Goal: Task Accomplishment & Management: Use online tool/utility

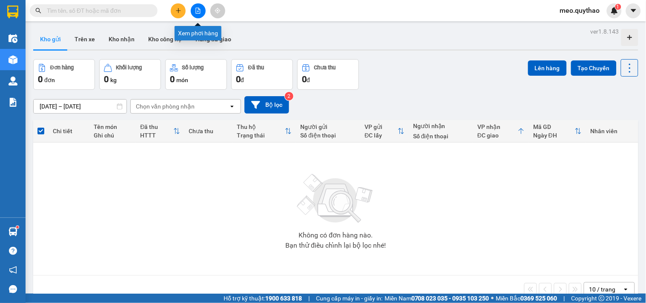
click at [198, 9] on icon "file-add" at bounding box center [198, 11] width 6 height 6
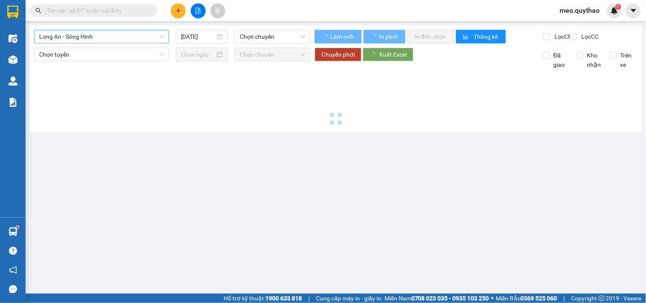
click at [110, 31] on span "Long An - Sông Hinh" at bounding box center [101, 36] width 125 height 13
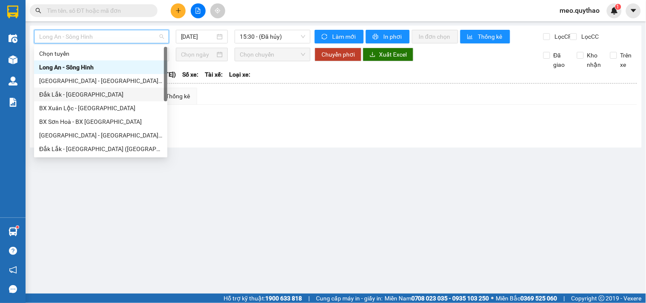
scroll to position [95, 0]
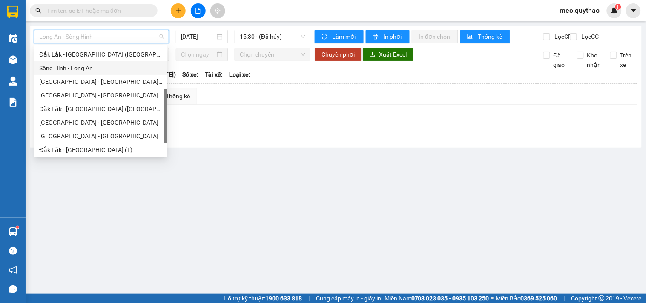
click at [95, 70] on div "Sông Hinh - Long An" at bounding box center [100, 67] width 123 height 9
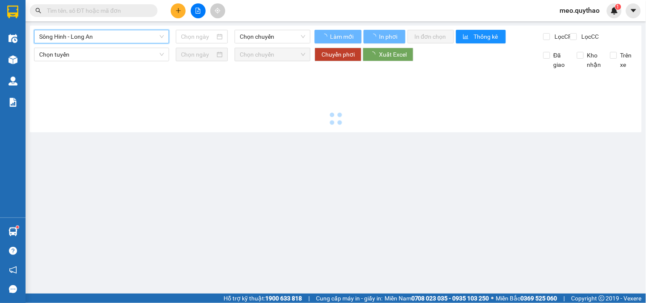
type input "[DATE]"
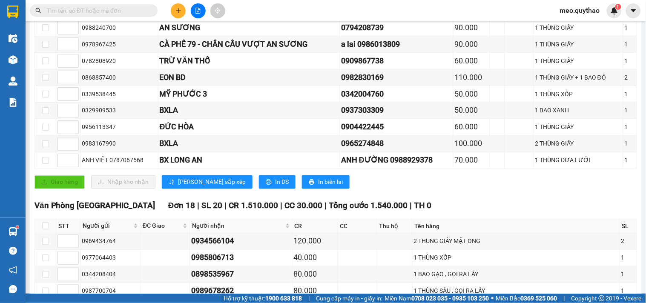
scroll to position [426, 0]
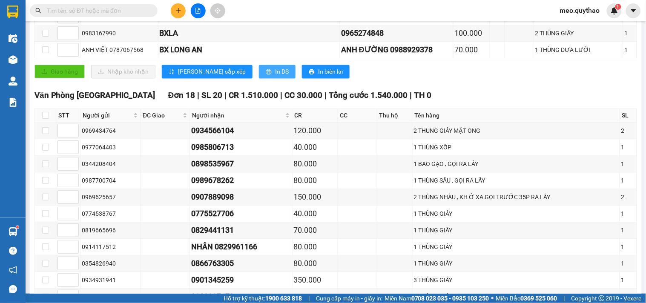
click at [266, 75] on icon "printer" at bounding box center [269, 72] width 6 height 6
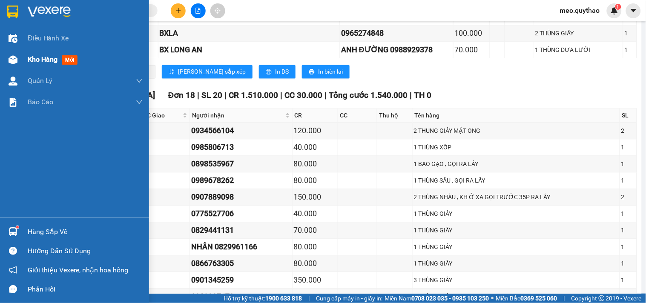
click at [37, 63] on span "Kho hàng" at bounding box center [43, 59] width 30 height 8
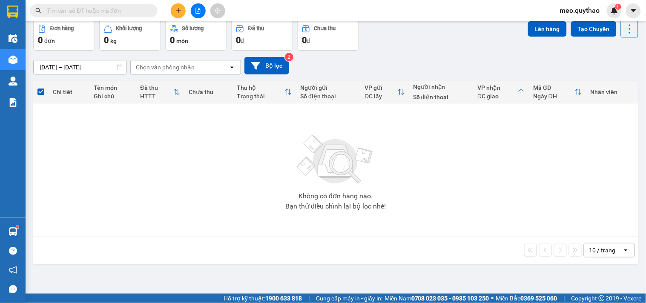
click at [198, 12] on icon "file-add" at bounding box center [198, 11] width 6 height 6
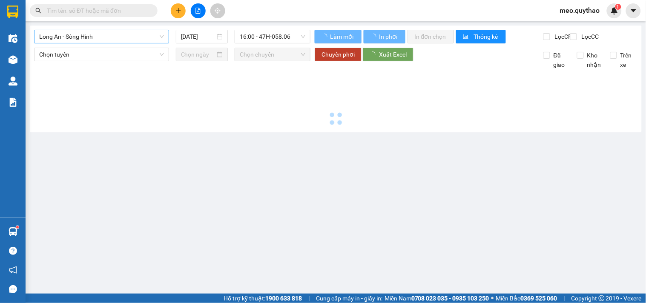
click at [111, 39] on span "Long An - Sông Hinh" at bounding box center [101, 36] width 125 height 13
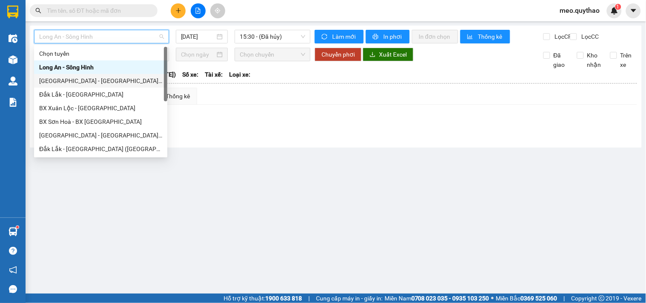
click at [123, 86] on div "[GEOGRAPHIC_DATA] - [GEOGRAPHIC_DATA] ([GEOGRAPHIC_DATA] - [GEOGRAPHIC_DATA] cũ)" at bounding box center [100, 81] width 133 height 14
type input "[DATE]"
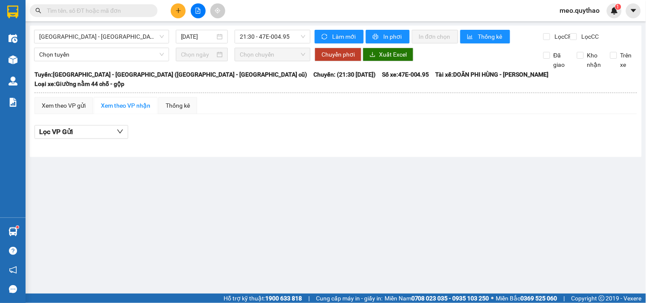
click at [107, 27] on div "[GEOGRAPHIC_DATA] - [GEOGRAPHIC_DATA] ([GEOGRAPHIC_DATA] - [GEOGRAPHIC_DATA] cũ…" at bounding box center [336, 92] width 612 height 132
click at [111, 33] on span "[GEOGRAPHIC_DATA] - [GEOGRAPHIC_DATA] ([GEOGRAPHIC_DATA] - [GEOGRAPHIC_DATA] cũ)" at bounding box center [101, 36] width 125 height 13
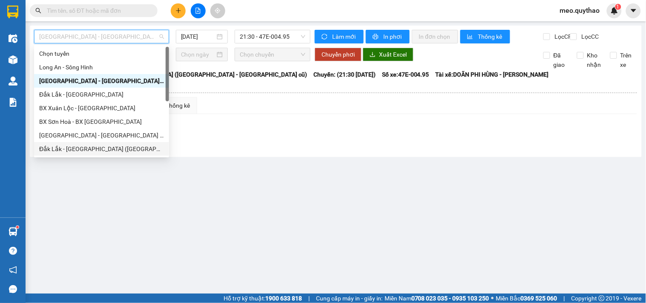
click at [108, 147] on div "Đắk Lắk - [GEOGRAPHIC_DATA] ([GEOGRAPHIC_DATA] mới)" at bounding box center [101, 148] width 125 height 9
type input "[DATE]"
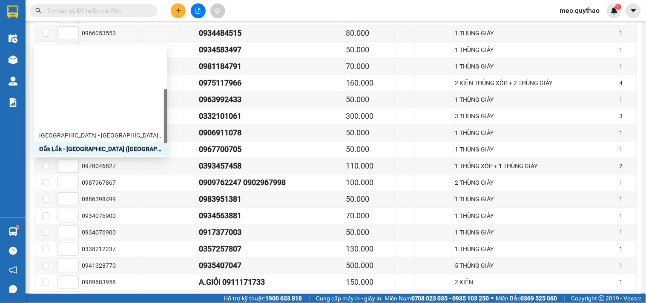
click at [95, 158] on div "Sông Hinh - Long An" at bounding box center [100, 162] width 123 height 9
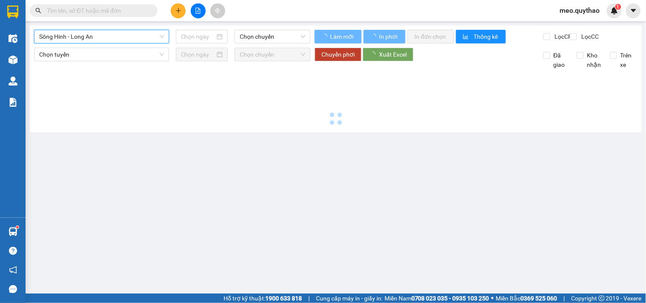
type input "[DATE]"
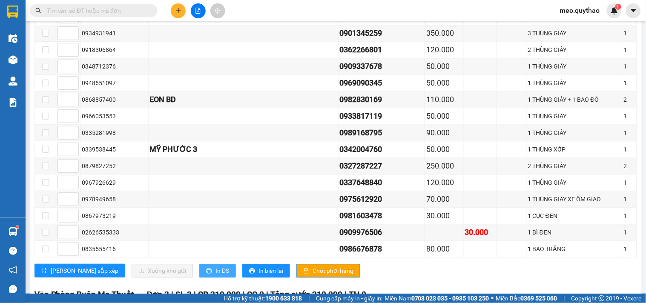
click at [199, 264] on button "In DS" at bounding box center [217, 271] width 37 height 14
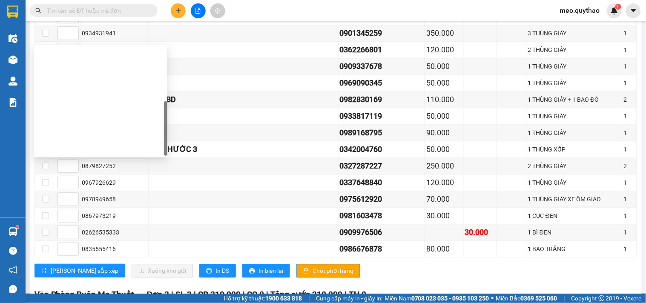
click at [109, 199] on div "Đắk Lắk - [GEOGRAPHIC_DATA] ([GEOGRAPHIC_DATA])" at bounding box center [100, 203] width 123 height 9
type input "[DATE]"
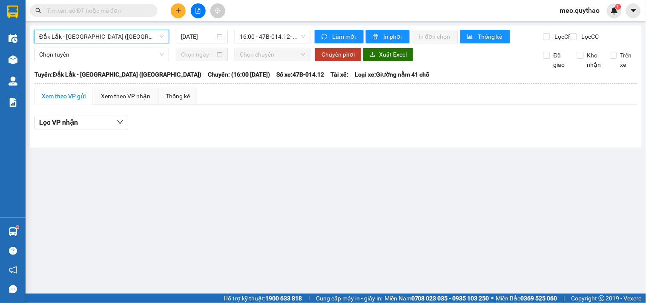
click at [112, 40] on span "Đắk Lắk - [GEOGRAPHIC_DATA] ([GEOGRAPHIC_DATA])" at bounding box center [101, 36] width 125 height 13
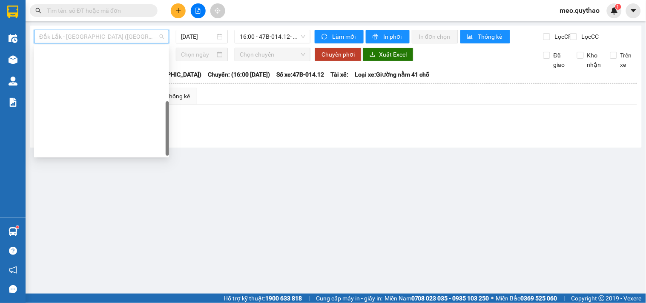
click at [94, 226] on div "[GEOGRAPHIC_DATA] - [GEOGRAPHIC_DATA]" at bounding box center [101, 230] width 125 height 9
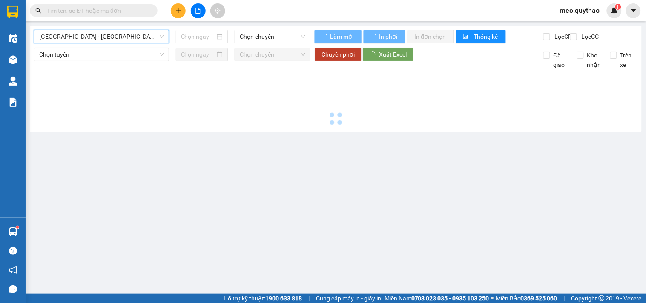
type input "[DATE]"
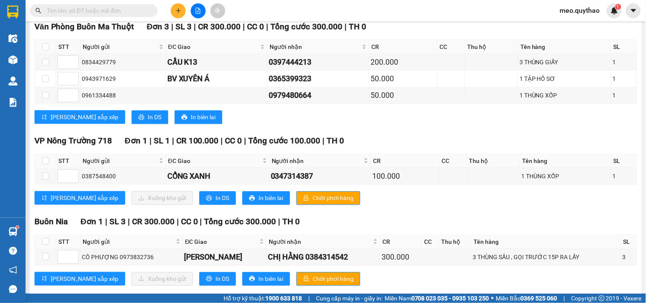
click at [216, 8] on span "In DS" at bounding box center [223, 2] width 14 height 9
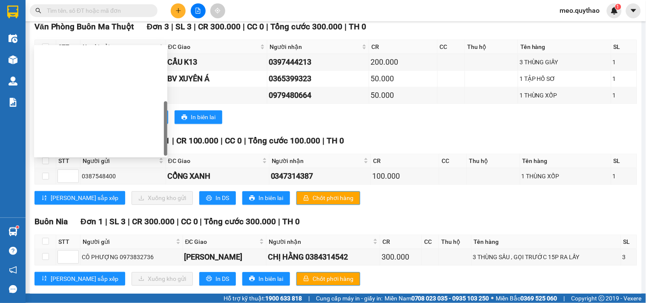
click at [92, 240] on div "Đắk Lắk - [GEOGRAPHIC_DATA] (T)" at bounding box center [100, 244] width 123 height 9
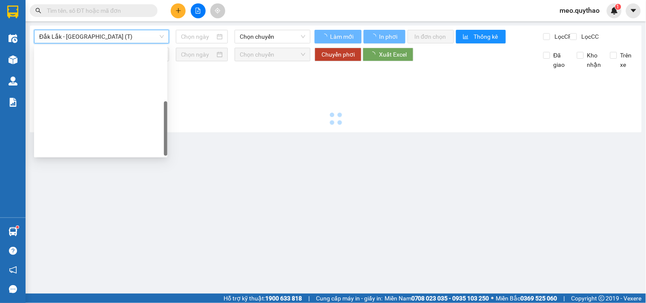
type input "[DATE]"
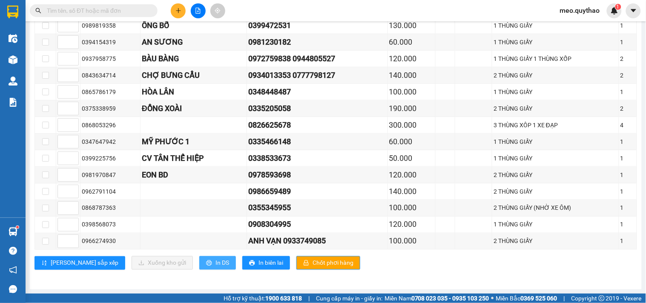
click at [216, 261] on span "In DS" at bounding box center [223, 263] width 14 height 9
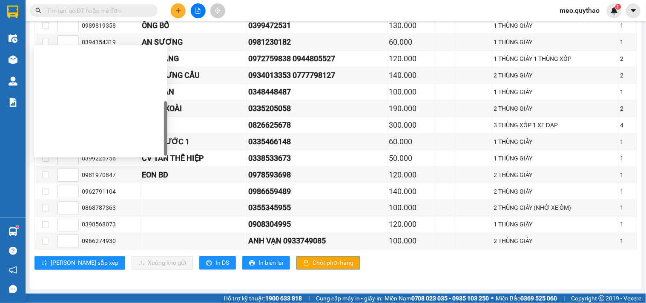
click at [100, 267] on div "Đắk Lắk - [GEOGRAPHIC_DATA]" at bounding box center [100, 271] width 123 height 9
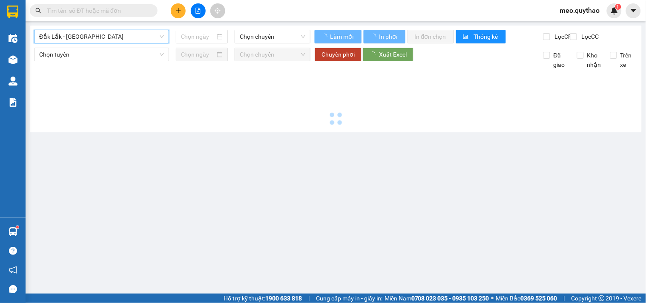
type input "[DATE]"
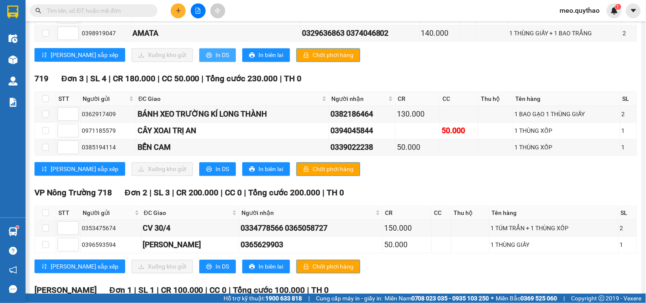
click at [216, 60] on span "In DS" at bounding box center [223, 54] width 14 height 9
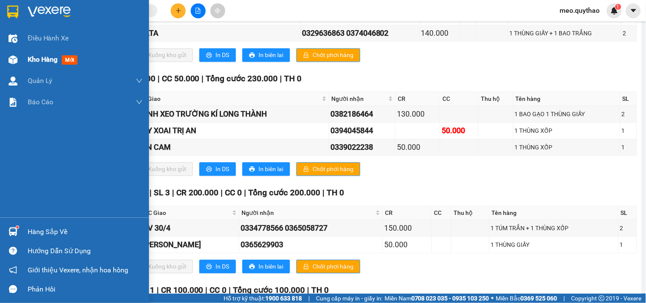
click at [18, 62] on div at bounding box center [13, 59] width 15 height 15
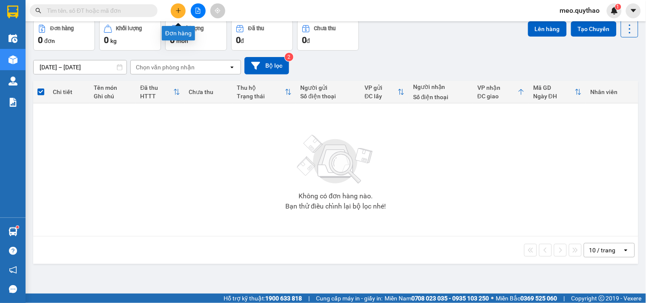
click at [192, 14] on button at bounding box center [198, 10] width 15 height 15
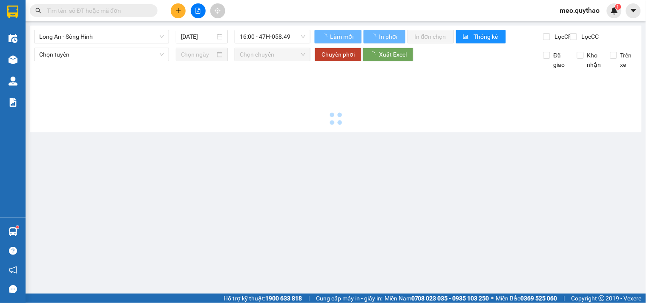
click at [197, 14] on button at bounding box center [198, 10] width 15 height 15
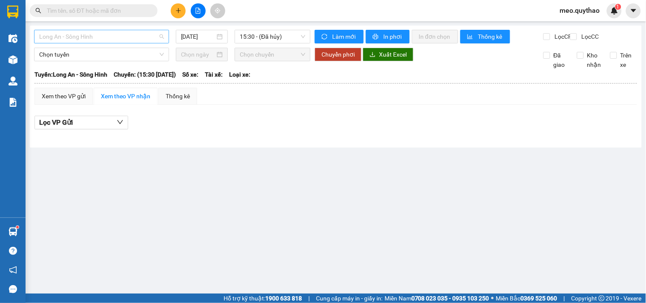
click at [153, 37] on span "Long An - Sông Hinh" at bounding box center [101, 36] width 125 height 13
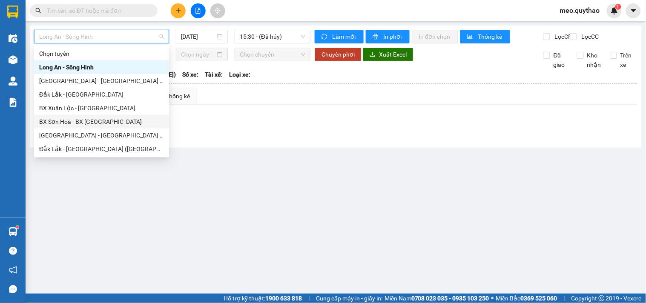
click at [114, 118] on div "BX Sơn Hoà - BX [GEOGRAPHIC_DATA]" at bounding box center [101, 121] width 125 height 9
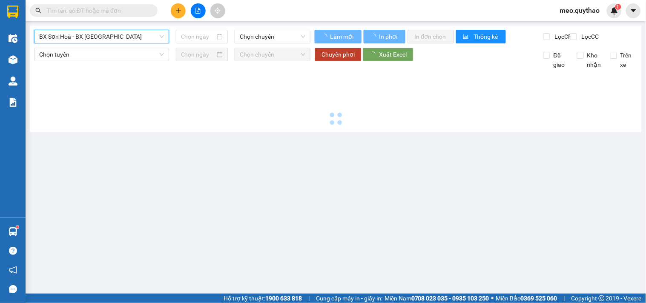
type input "[DATE]"
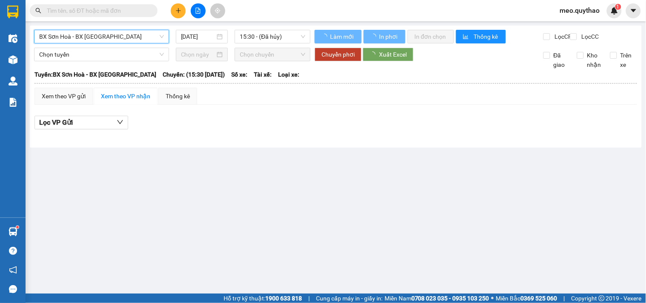
click at [130, 32] on span "BX Sơn Hoà - BX [GEOGRAPHIC_DATA]" at bounding box center [101, 36] width 125 height 13
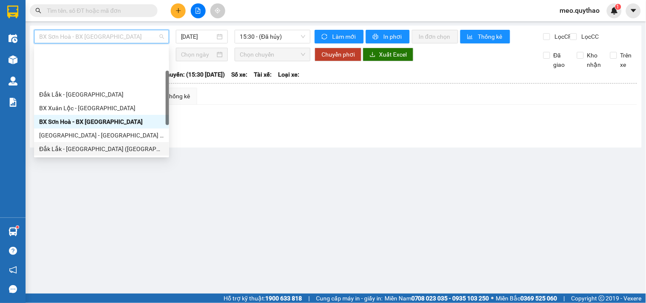
click at [122, 144] on div "Đắk Lắk - [GEOGRAPHIC_DATA] ([GEOGRAPHIC_DATA] mới)" at bounding box center [101, 148] width 125 height 9
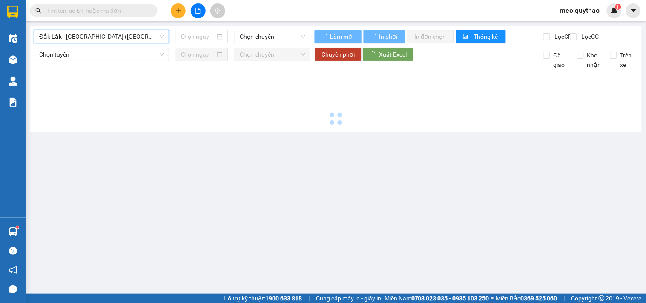
type input "[DATE]"
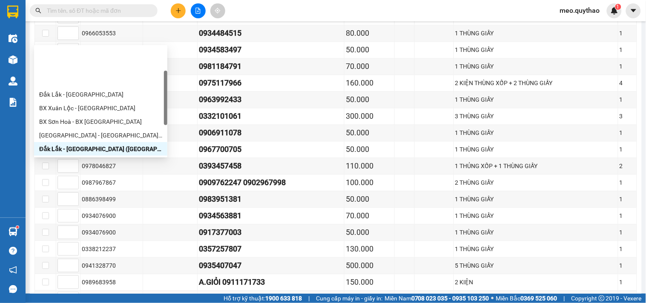
click at [92, 158] on div "Sông Hinh - Long An" at bounding box center [100, 162] width 123 height 9
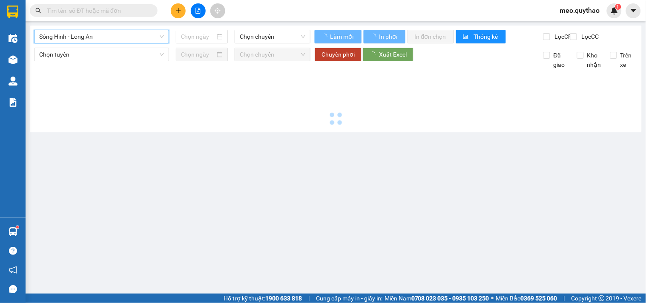
type input "[DATE]"
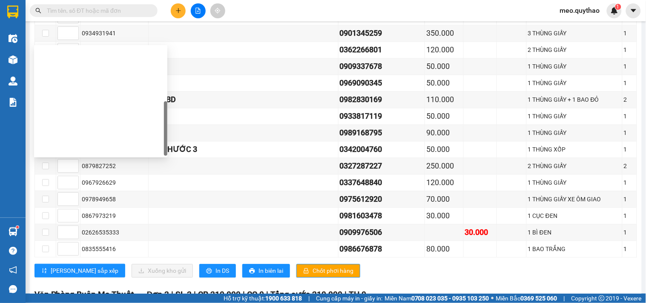
click at [106, 199] on div "Đắk Lắk - [GEOGRAPHIC_DATA] ([GEOGRAPHIC_DATA])" at bounding box center [100, 203] width 123 height 9
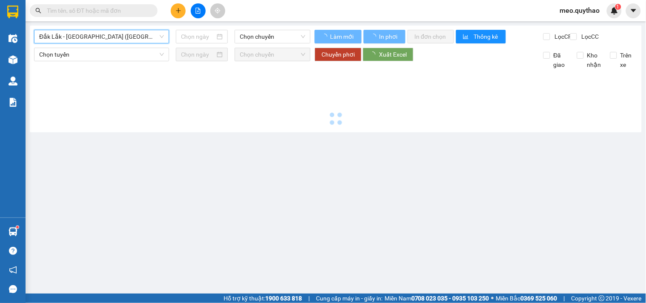
type input "[DATE]"
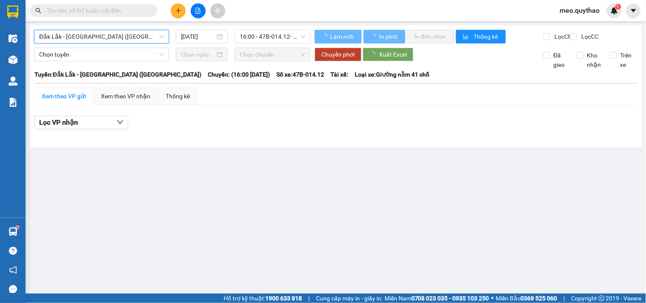
click at [106, 40] on span "Đắk Lắk - [GEOGRAPHIC_DATA] ([GEOGRAPHIC_DATA])" at bounding box center [101, 36] width 125 height 13
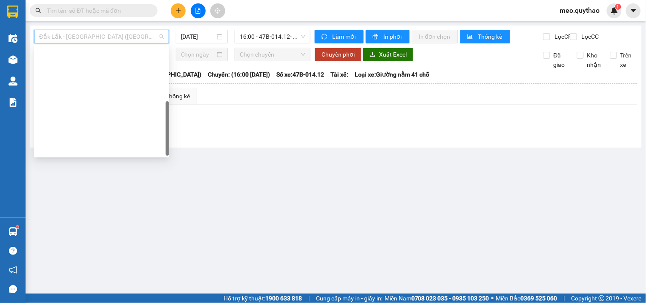
click at [93, 226] on div "[GEOGRAPHIC_DATA] - [GEOGRAPHIC_DATA]" at bounding box center [101, 230] width 125 height 9
type input "[DATE]"
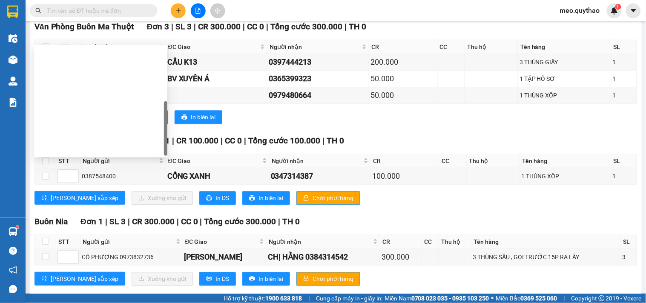
click at [109, 240] on div "Đắk Lắk - [GEOGRAPHIC_DATA] (T)" at bounding box center [100, 244] width 123 height 9
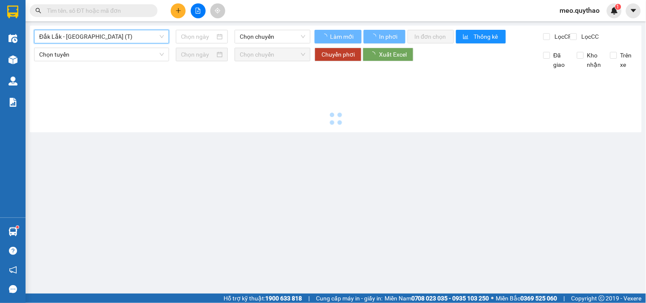
type input "[DATE]"
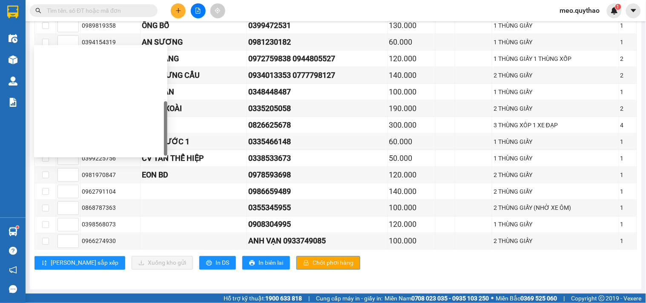
click at [101, 267] on div "Đắk Lắk - [GEOGRAPHIC_DATA]" at bounding box center [100, 271] width 123 height 9
type input "[DATE]"
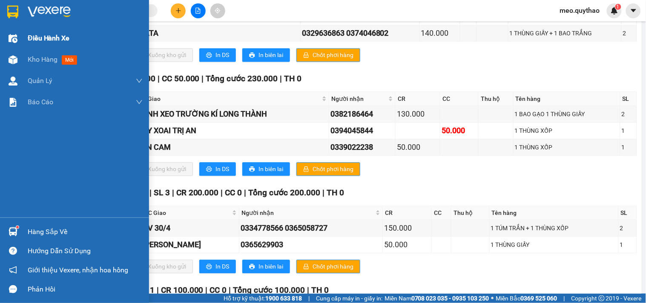
click at [55, 47] on div "Điều hành xe" at bounding box center [85, 38] width 115 height 21
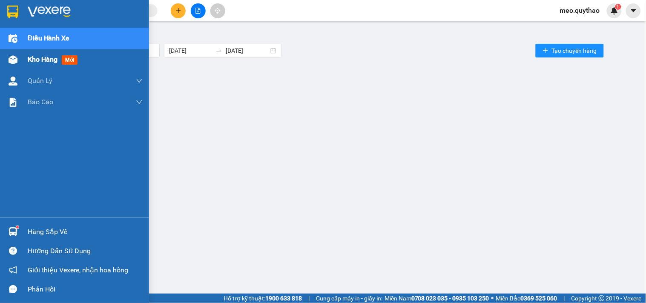
click at [54, 60] on span "Kho hàng" at bounding box center [43, 59] width 30 height 8
